Goal: Transaction & Acquisition: Purchase product/service

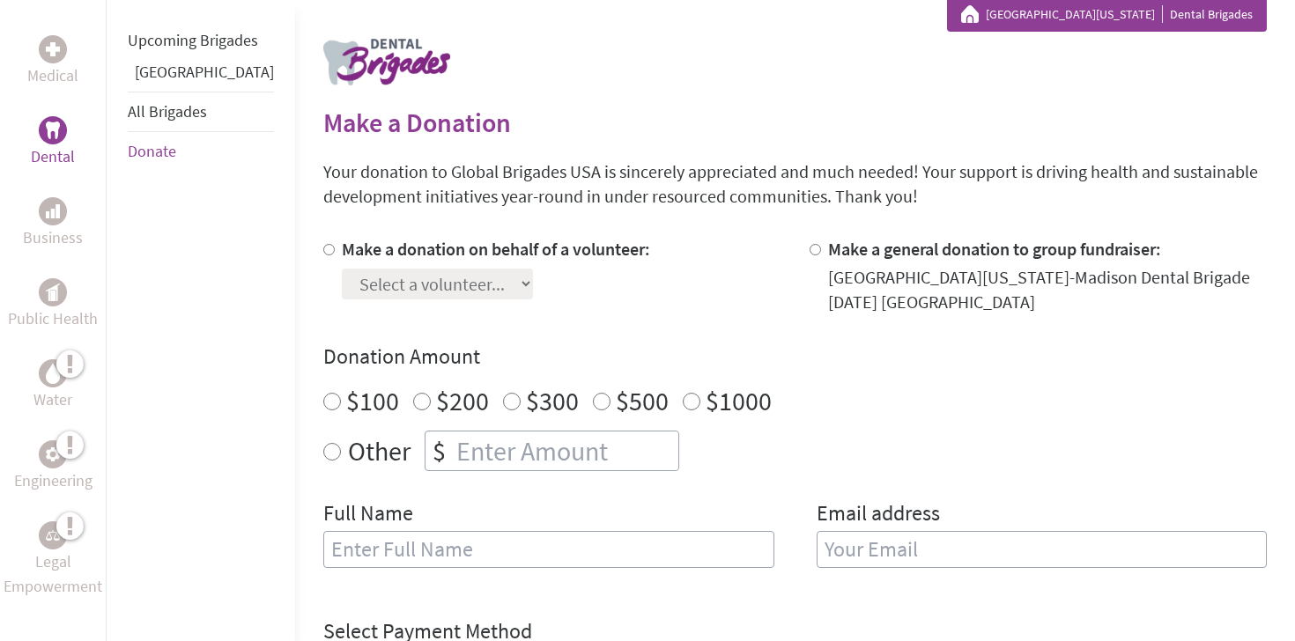
scroll to position [360, 0]
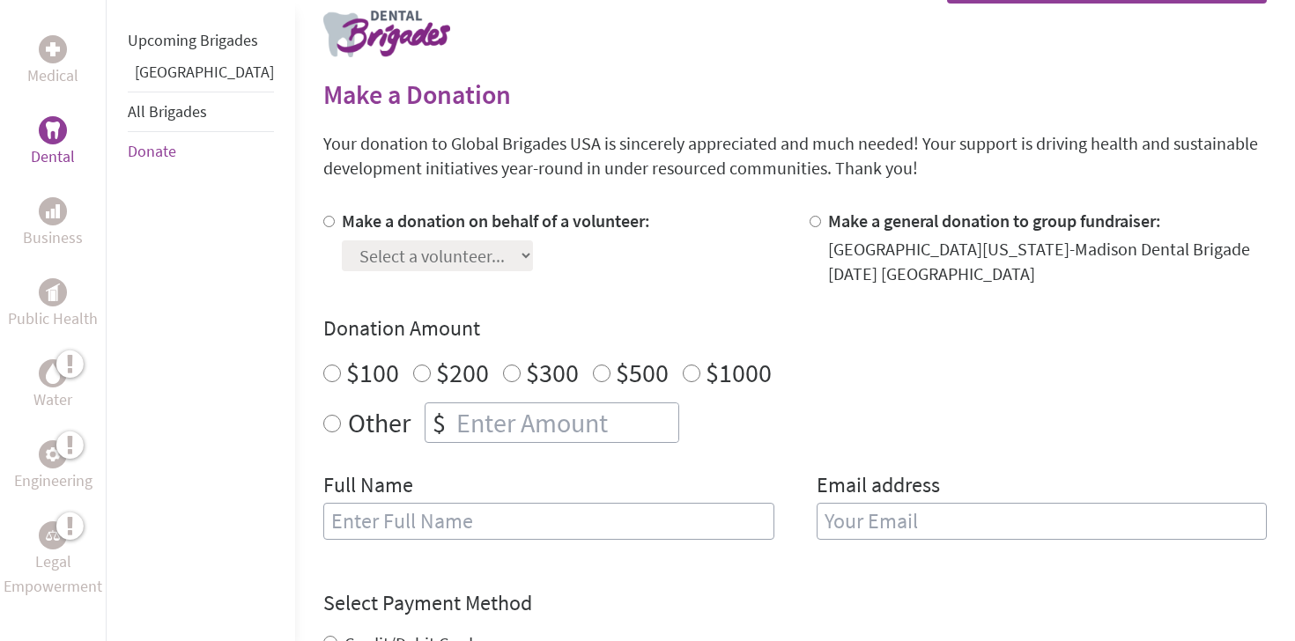
click at [323, 217] on input "Make a donation on behalf of a volunteer:" at bounding box center [328, 221] width 11 height 11
radio input "true"
click at [367, 242] on select "Select a volunteer... [PERSON_NAME] [PERSON_NAME] [PERSON_NAME] [PERSON_NAME] […" at bounding box center [437, 256] width 191 height 31
select select "804AB9D6-9A27-11F0-9E6E-42010A400005"
click at [342, 241] on select "Select a volunteer... [PERSON_NAME] [PERSON_NAME] [PERSON_NAME] [PERSON_NAME] […" at bounding box center [437, 256] width 191 height 31
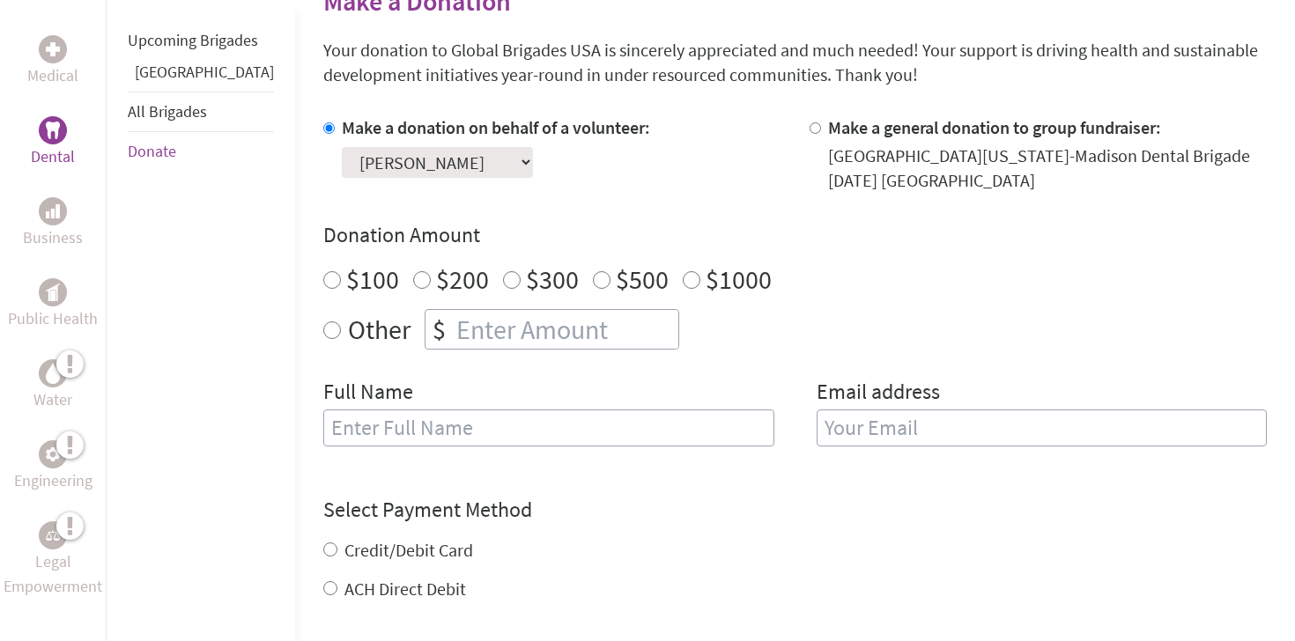
scroll to position [476, 0]
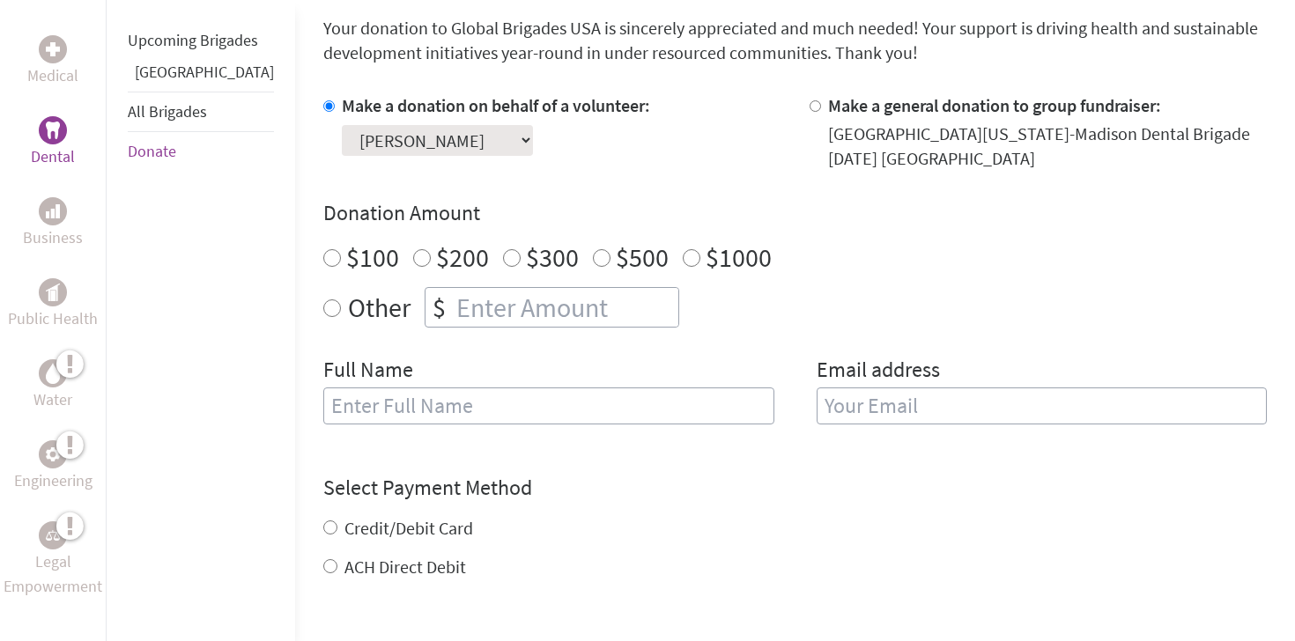
radio input "true"
click at [523, 296] on input "number" at bounding box center [566, 307] width 226 height 39
type input "3"
type input "20"
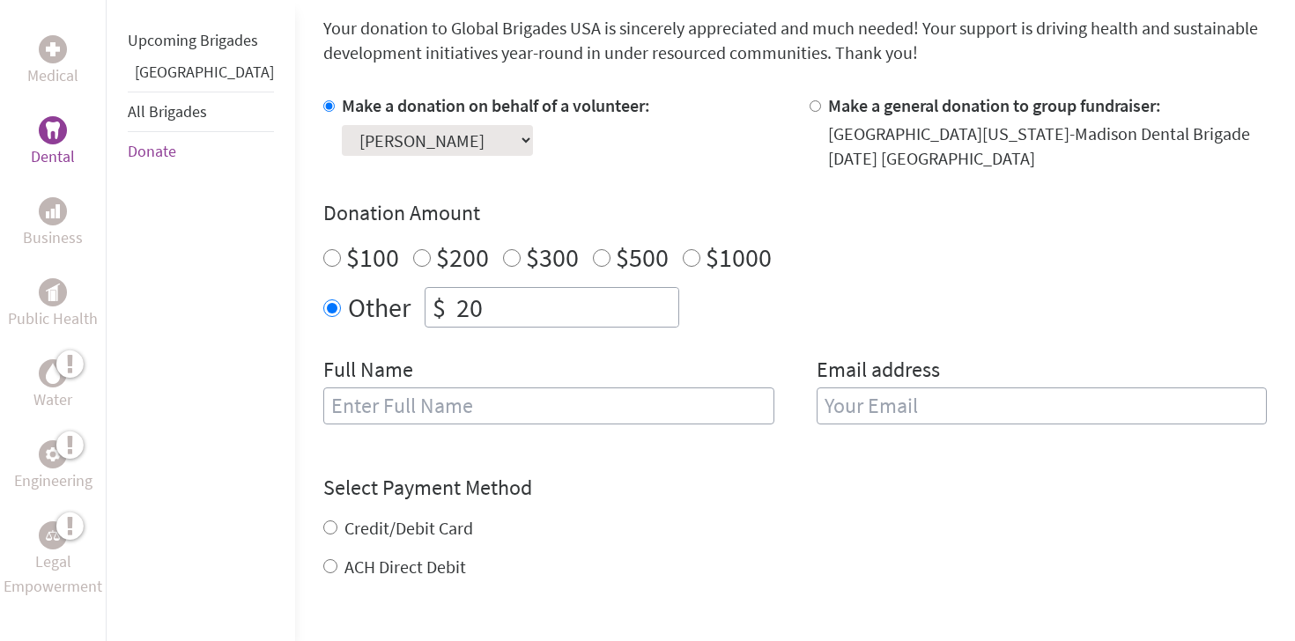
click at [511, 413] on input "text" at bounding box center [548, 406] width 451 height 37
type input "ㅡ"
type input "[PERSON_NAME]"
click at [998, 396] on input "email" at bounding box center [1042, 406] width 451 height 37
paste input "[EMAIL_ADDRESS][DOMAIN_NAME]"
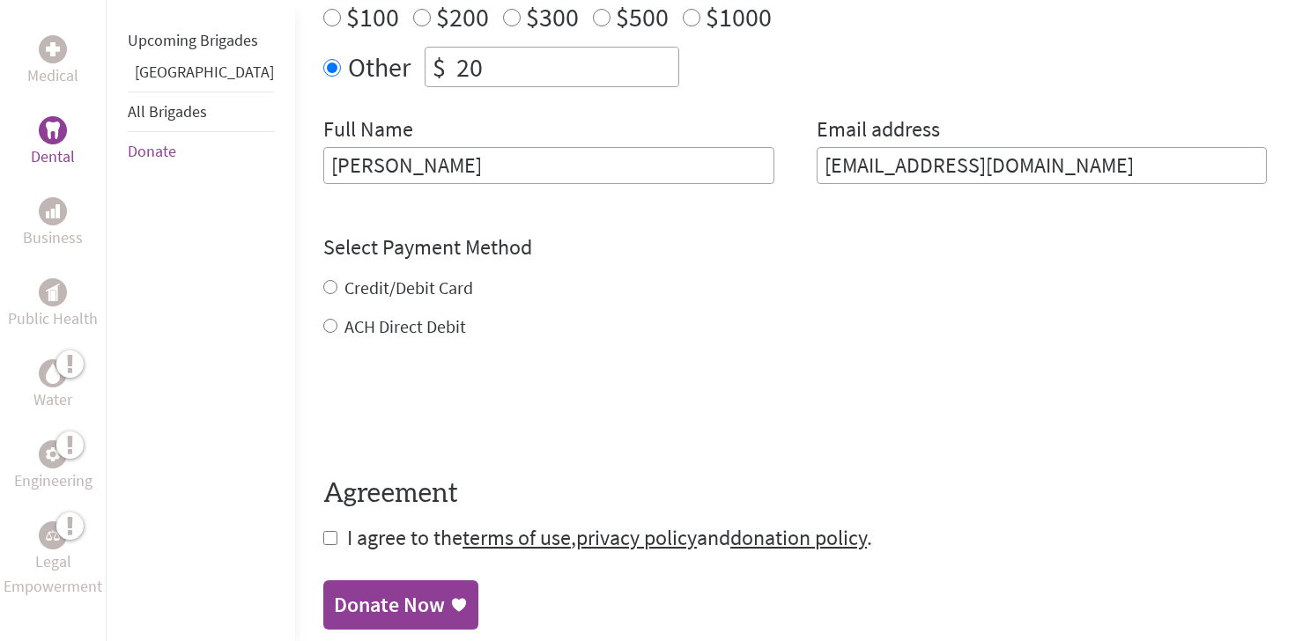
scroll to position [719, 0]
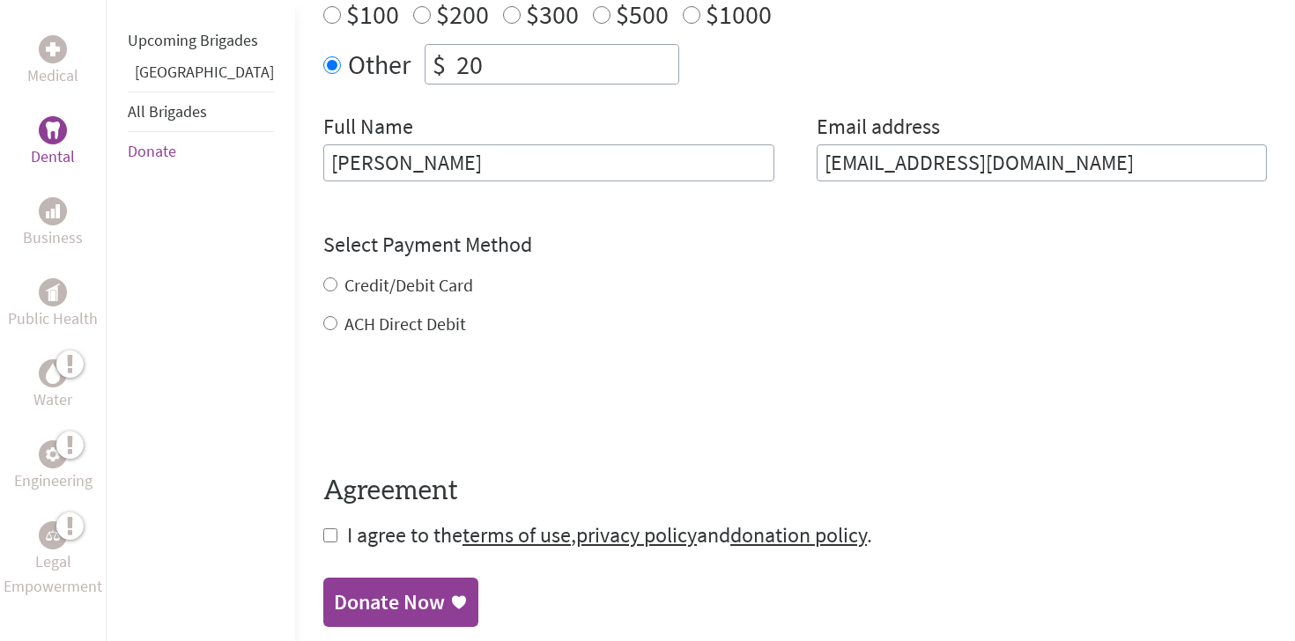
type input "[EMAIL_ADDRESS][DOMAIN_NAME]"
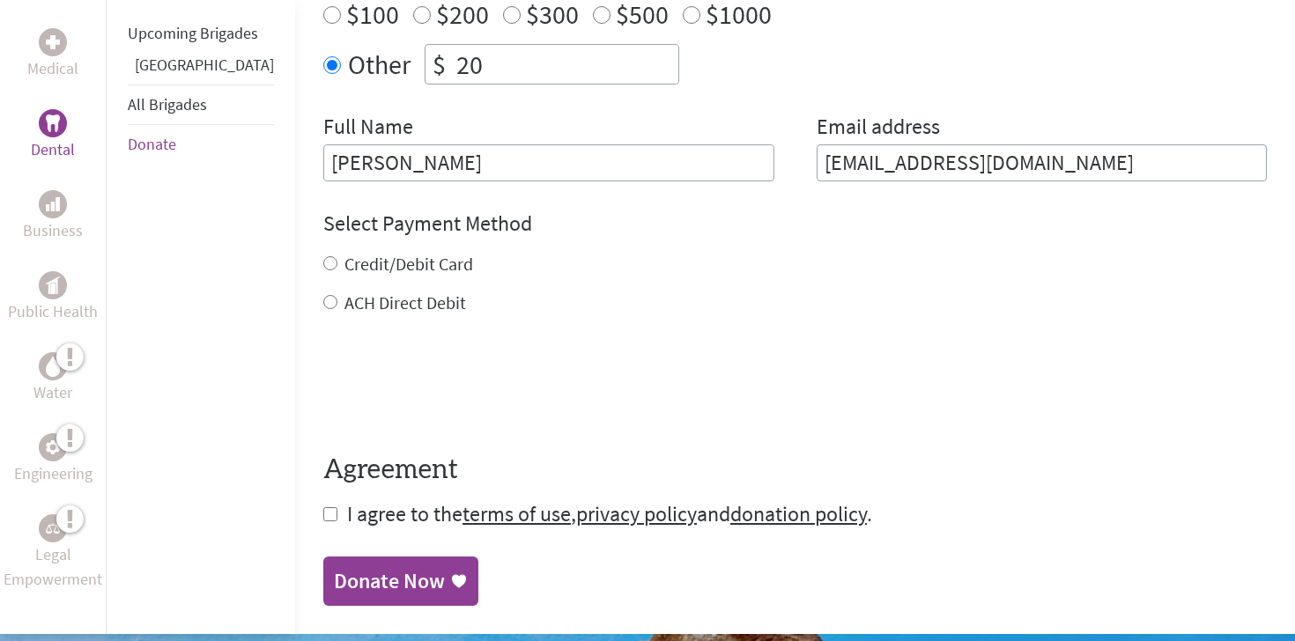
click at [323, 326] on form "Make a donation on behalf of a volunteer: Select a volunteer... [PERSON_NAME] […" at bounding box center [795, 189] width 944 height 678
click at [345, 271] on label "Credit/Debit Card" at bounding box center [409, 264] width 129 height 22
click at [323, 271] on input "Credit/Debit Card" at bounding box center [330, 263] width 14 height 14
radio input "true"
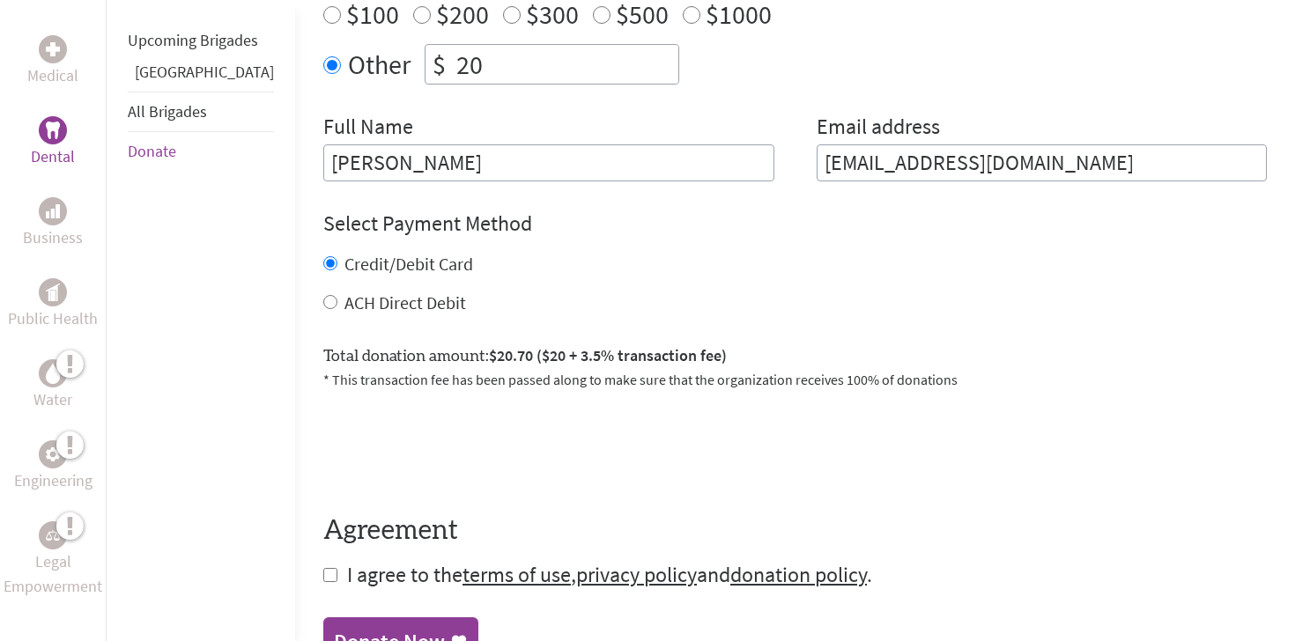
click at [323, 315] on form "Make a donation on behalf of a volunteer: Select a volunteer... [PERSON_NAME] […" at bounding box center [795, 219] width 944 height 739
click at [345, 310] on label "ACH Direct Debit" at bounding box center [406, 303] width 122 height 22
click at [323, 309] on input "ACH Direct Debit" at bounding box center [330, 302] width 14 height 14
radio input "true"
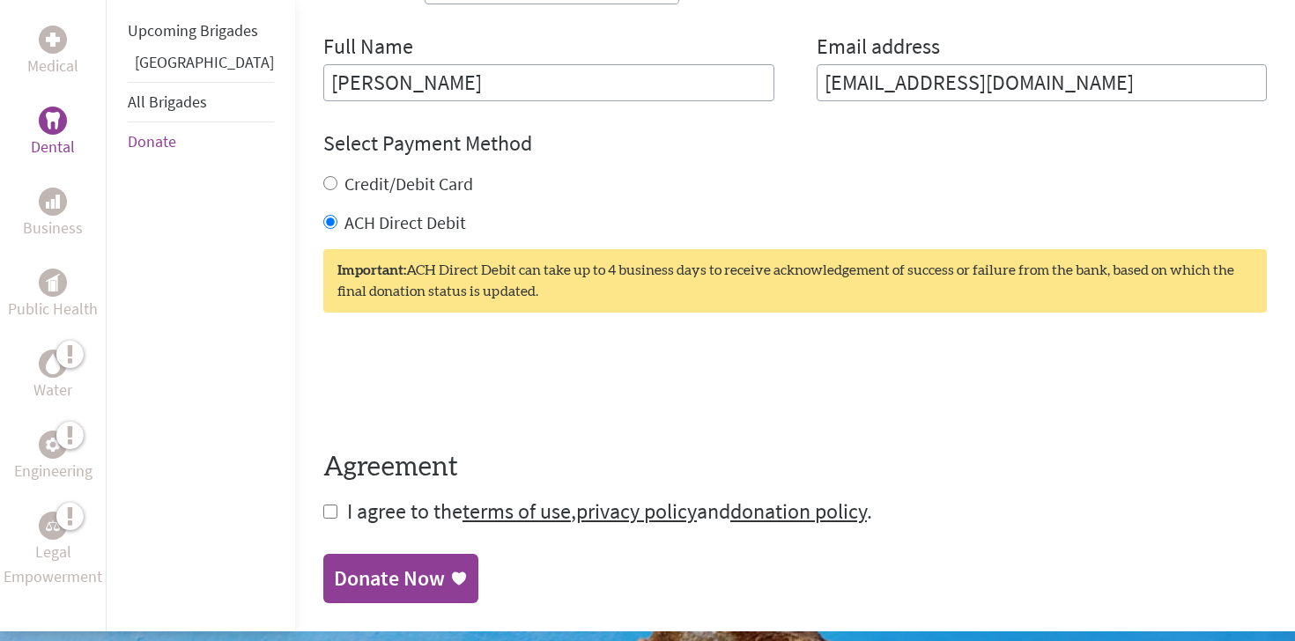
scroll to position [803, 0]
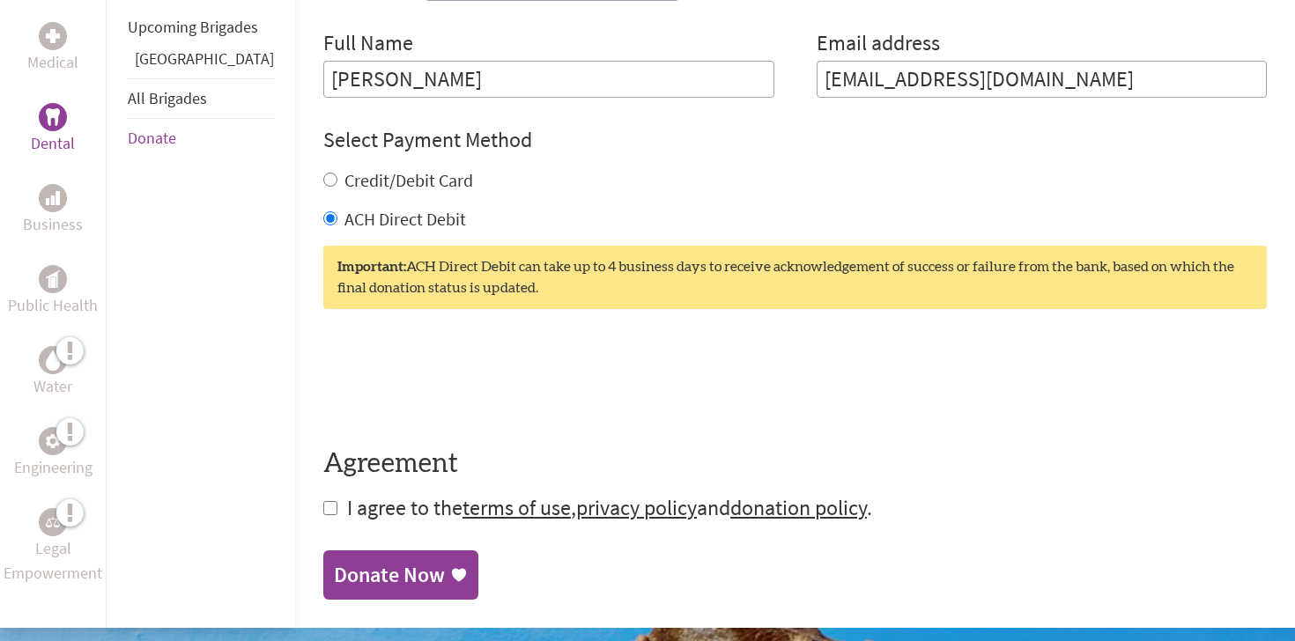
click at [323, 515] on form "Make a donation on behalf of a volunteer: Select a volunteer... [PERSON_NAME] […" at bounding box center [795, 145] width 944 height 756
click at [323, 508] on input "checkbox" at bounding box center [330, 508] width 14 height 14
checkbox input "true"
click at [350, 590] on div "Donate Now" at bounding box center [389, 577] width 111 height 28
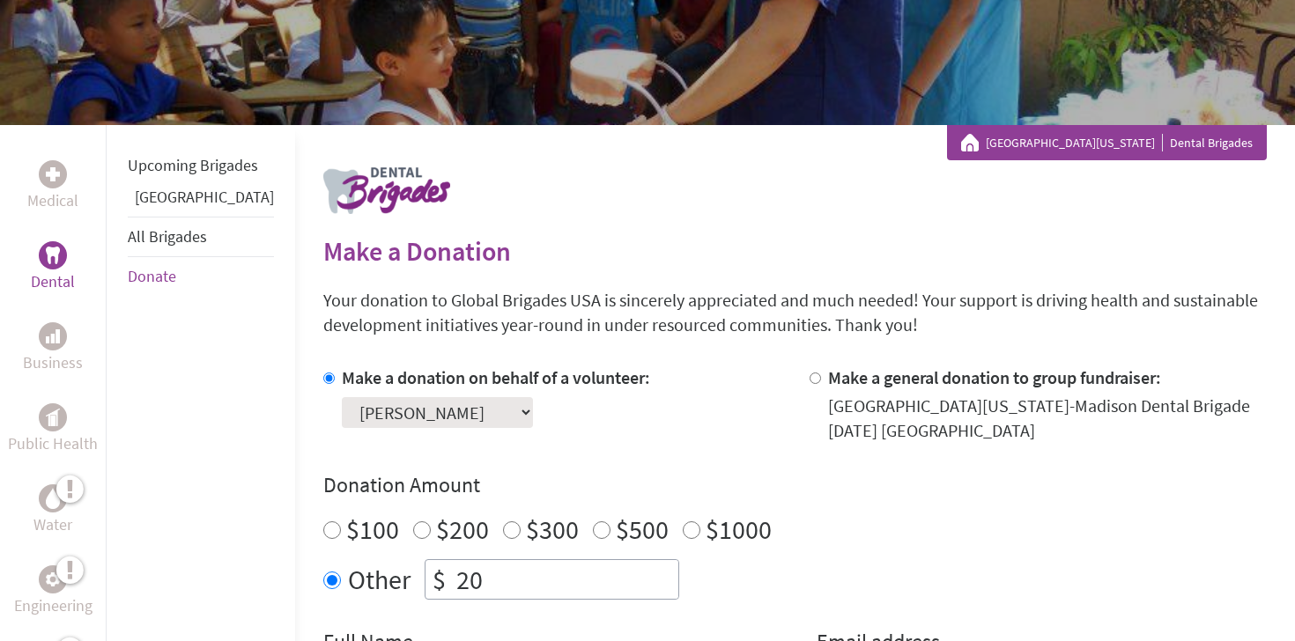
scroll to position [239, 0]
